Goal: Task Accomplishment & Management: Complete application form

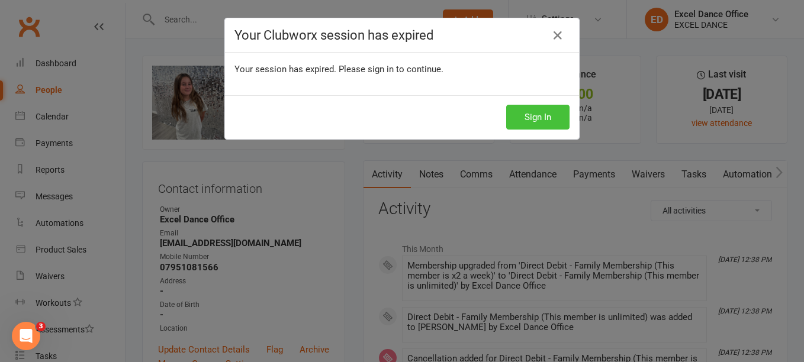
click at [546, 127] on button "Sign In" at bounding box center [537, 117] width 63 height 25
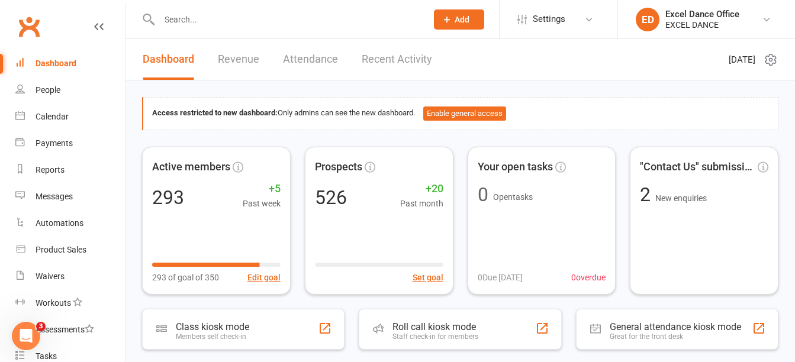
click at [464, 19] on span "Add" at bounding box center [462, 19] width 15 height 9
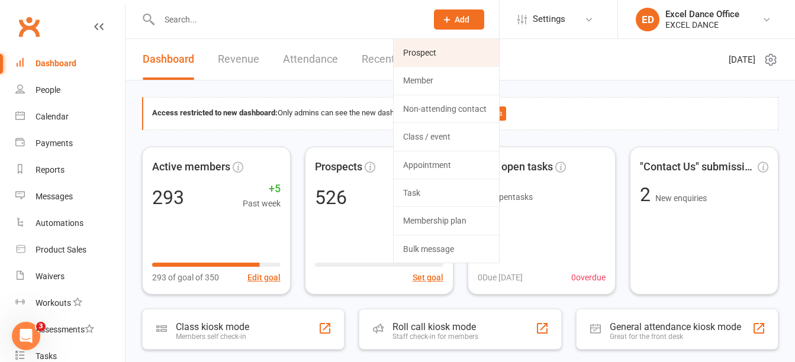
click at [451, 56] on link "Prospect" at bounding box center [446, 52] width 105 height 27
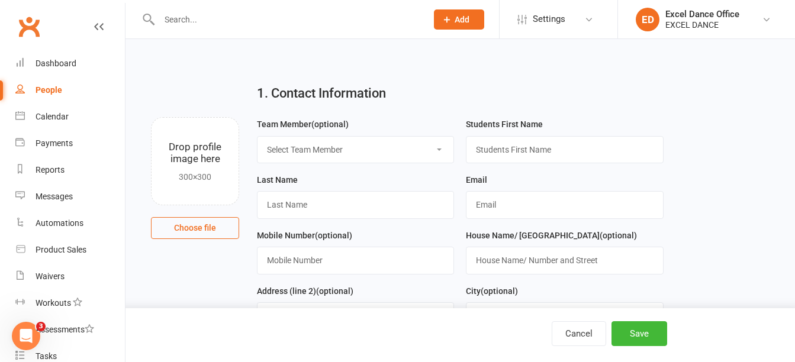
click at [330, 160] on select "Select Team Member Excel Dance Office Kirsty Revitt Excel Dance Abby Tucker Dan…" at bounding box center [356, 150] width 196 height 26
select select "0"
click at [258, 137] on select "Select Team Member Excel Dance Office Kirsty Revitt Excel Dance Abby Tucker Dan…" at bounding box center [356, 150] width 196 height 26
click at [523, 141] on input "text" at bounding box center [564, 149] width 197 height 27
type input "Kira"
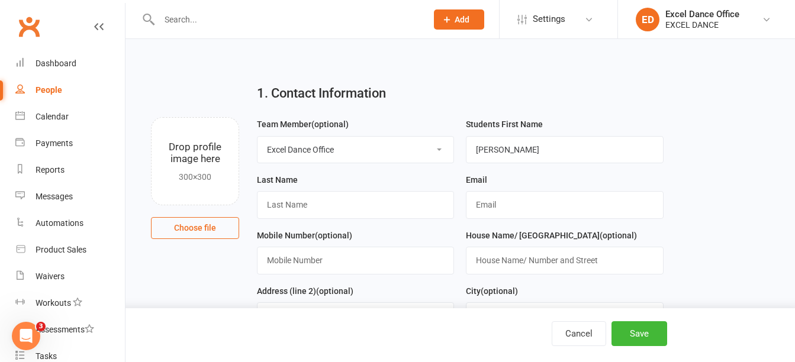
click at [374, 182] on div "Last Name" at bounding box center [355, 196] width 197 height 46
click at [373, 200] on input "text" at bounding box center [355, 204] width 197 height 27
type input "Ward-Ardron"
click at [556, 215] on input "text" at bounding box center [564, 204] width 197 height 27
type input "charliward90@outlook.com"
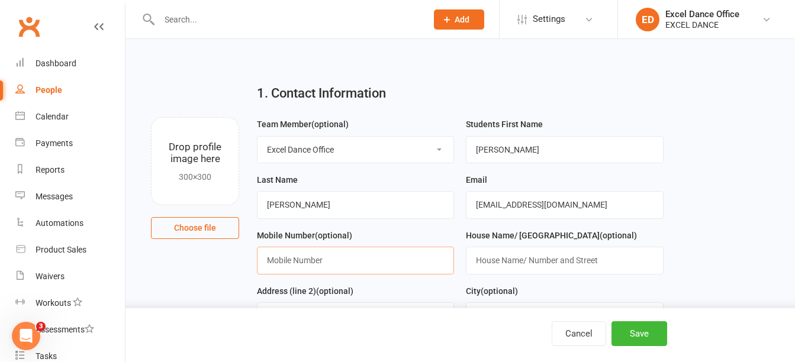
click at [356, 254] on input "text" at bounding box center [355, 260] width 197 height 27
type input "07740581339"
click at [560, 255] on input "text" at bounding box center [564, 260] width 197 height 27
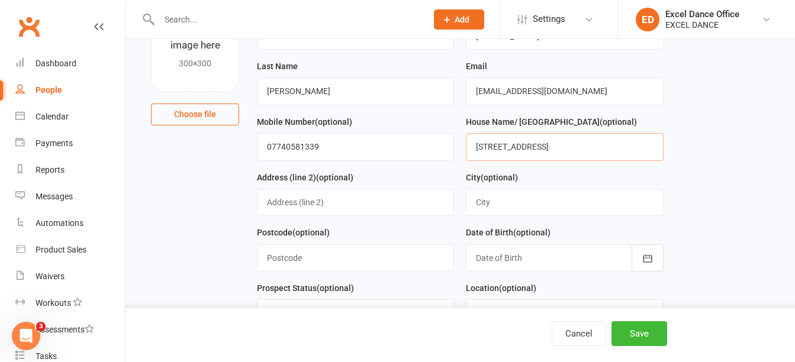
scroll to position [119, 0]
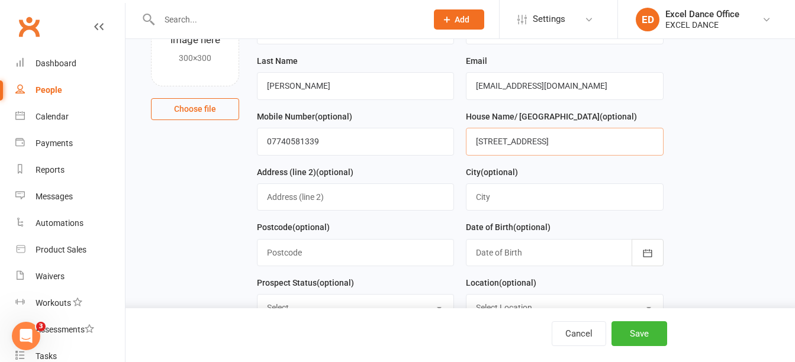
type input "53 Birley Spa Lane"
click at [362, 250] on input "text" at bounding box center [355, 252] width 197 height 27
type input "S12 4EB"
click at [664, 252] on div "Date of Birth (optional) 2021 - 2040 2021 2022 2023 2024 2025 2026 2027 2028 20…" at bounding box center [564, 248] width 209 height 56
click at [651, 253] on icon "button" at bounding box center [648, 253] width 12 height 12
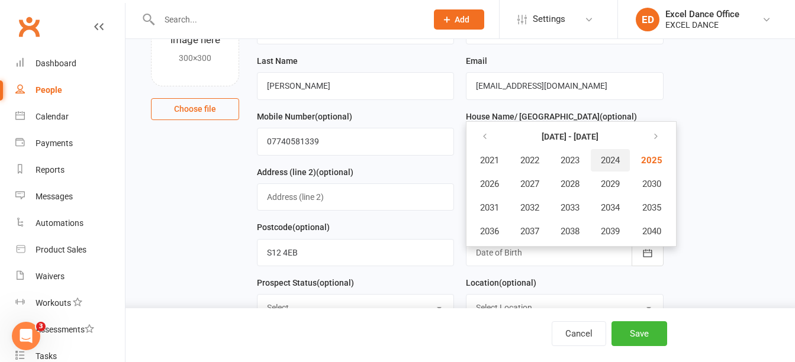
click at [607, 156] on button "2024" at bounding box center [610, 160] width 39 height 22
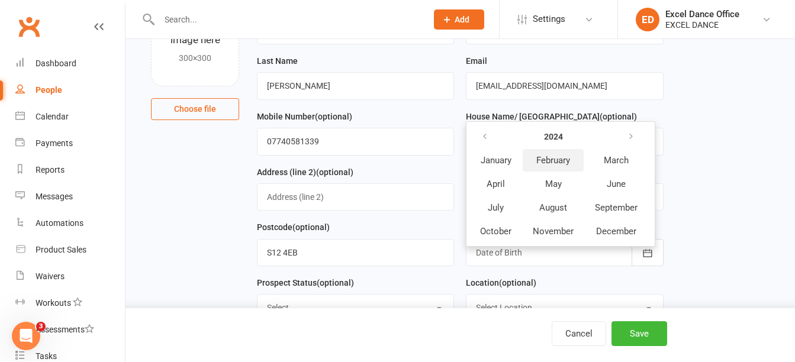
click at [551, 170] on button "February" at bounding box center [553, 160] width 61 height 22
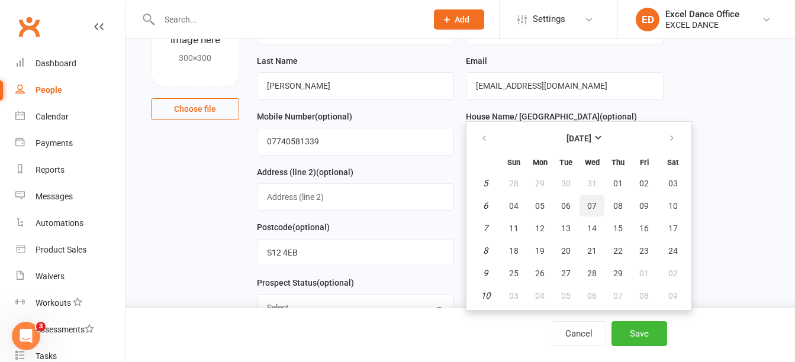
click at [595, 211] on span "07" at bounding box center [591, 205] width 9 height 9
type input "07 Feb 2024"
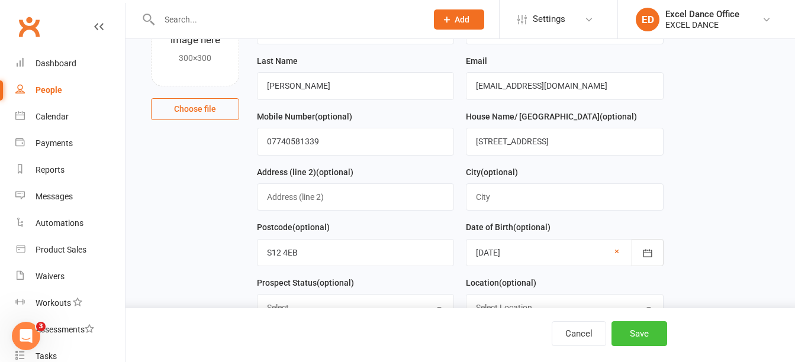
click at [629, 328] on button "Save" at bounding box center [640, 333] width 56 height 25
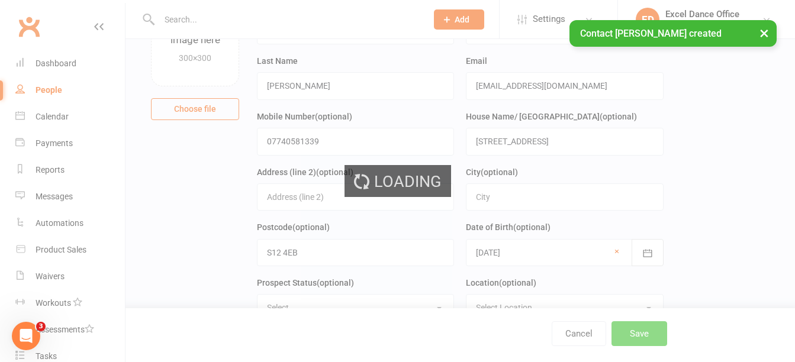
scroll to position [0, 0]
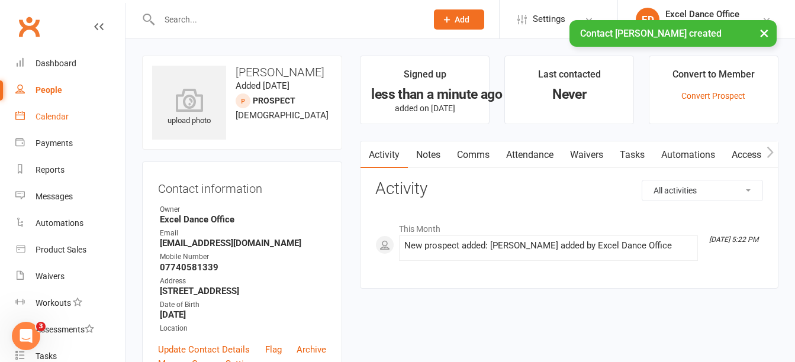
click at [66, 115] on div "Calendar" at bounding box center [52, 116] width 33 height 9
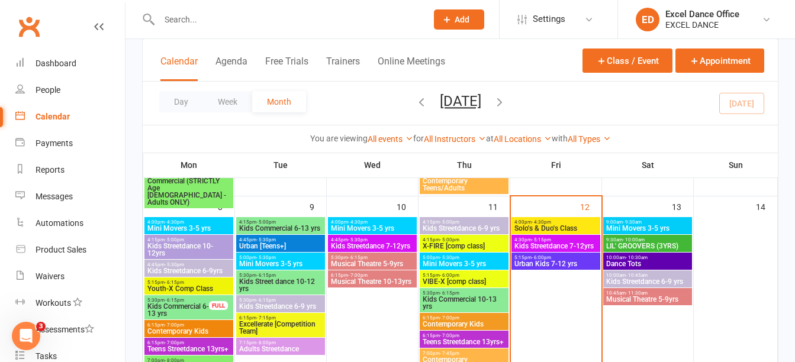
scroll to position [229, 0]
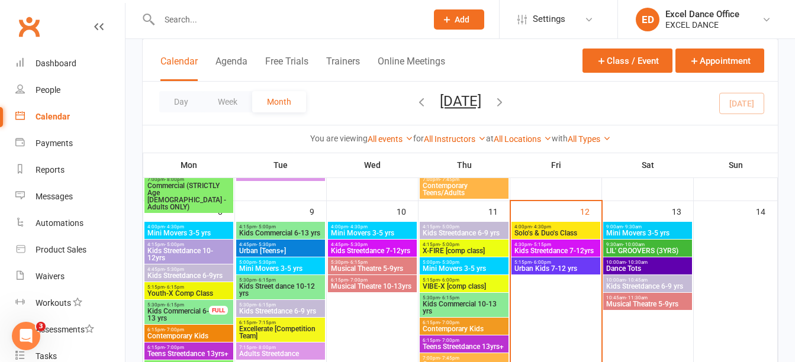
click at [659, 273] on div "10:00am - 10:30am Dance Tots" at bounding box center [647, 266] width 89 height 17
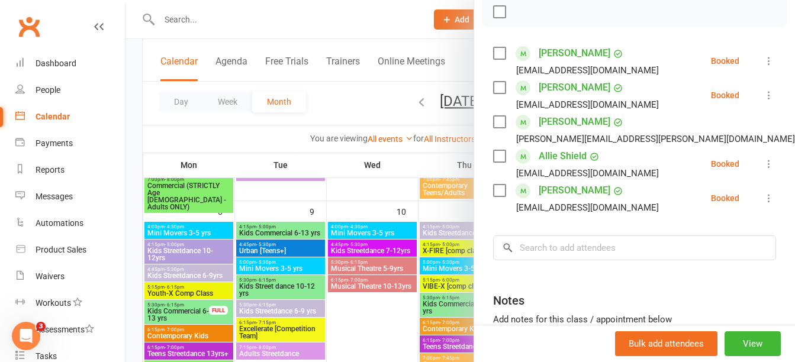
scroll to position [181, 0]
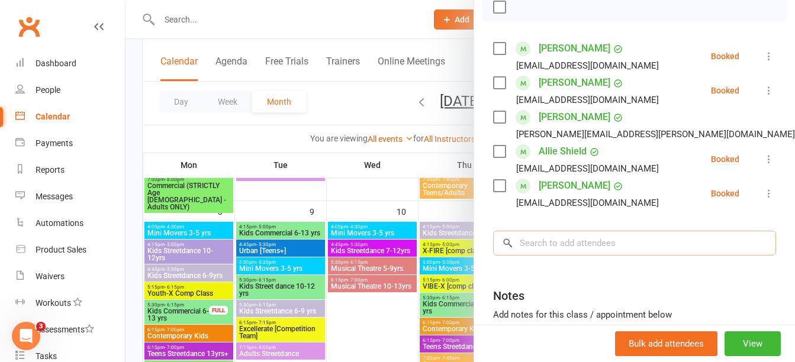
click at [584, 252] on input "search" at bounding box center [634, 243] width 283 height 25
type input "KIRA"
